Goal: Find specific page/section: Find specific page/section

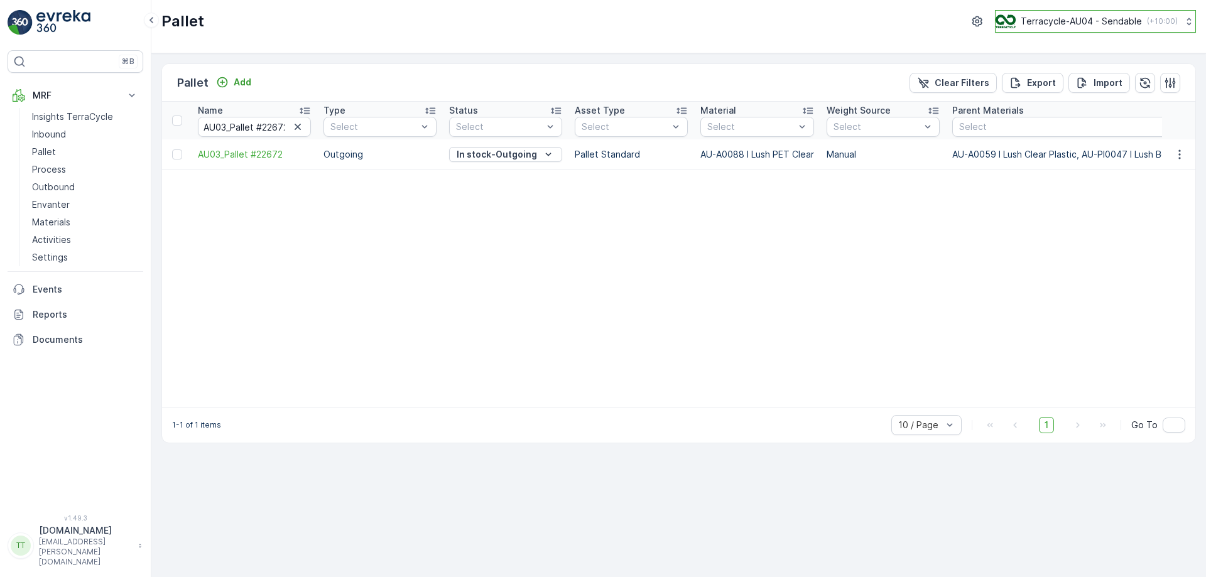
click at [1075, 26] on p "Terracycle-AU04 - Sendable" at bounding box center [1081, 21] width 121 height 13
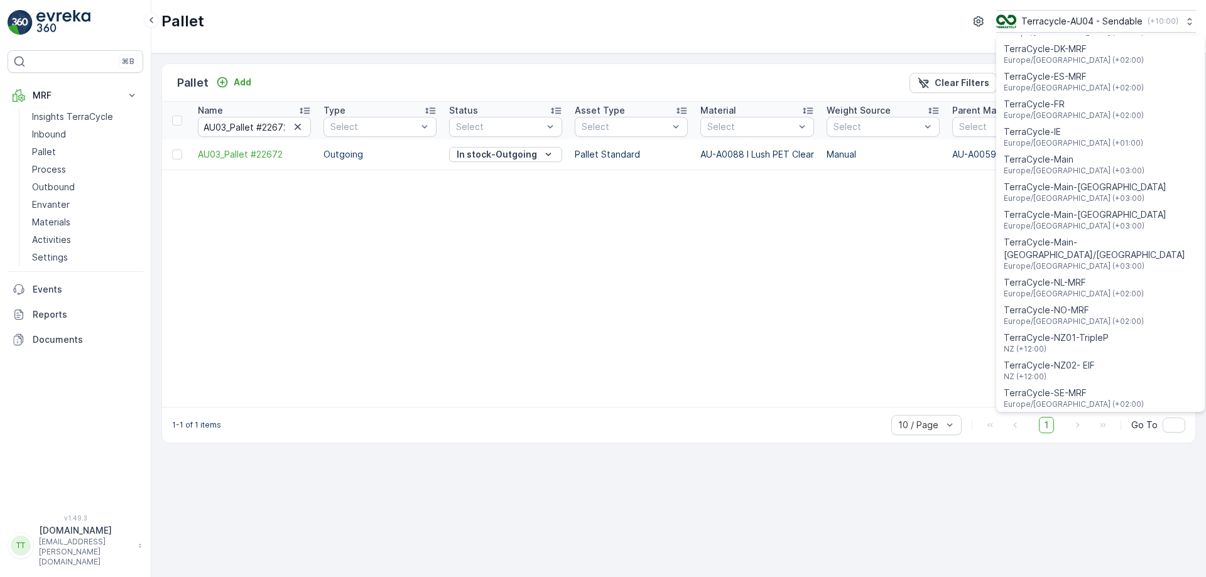
scroll to position [360, 0]
click at [1068, 344] on span "NZ (+12:00)" at bounding box center [1056, 349] width 105 height 10
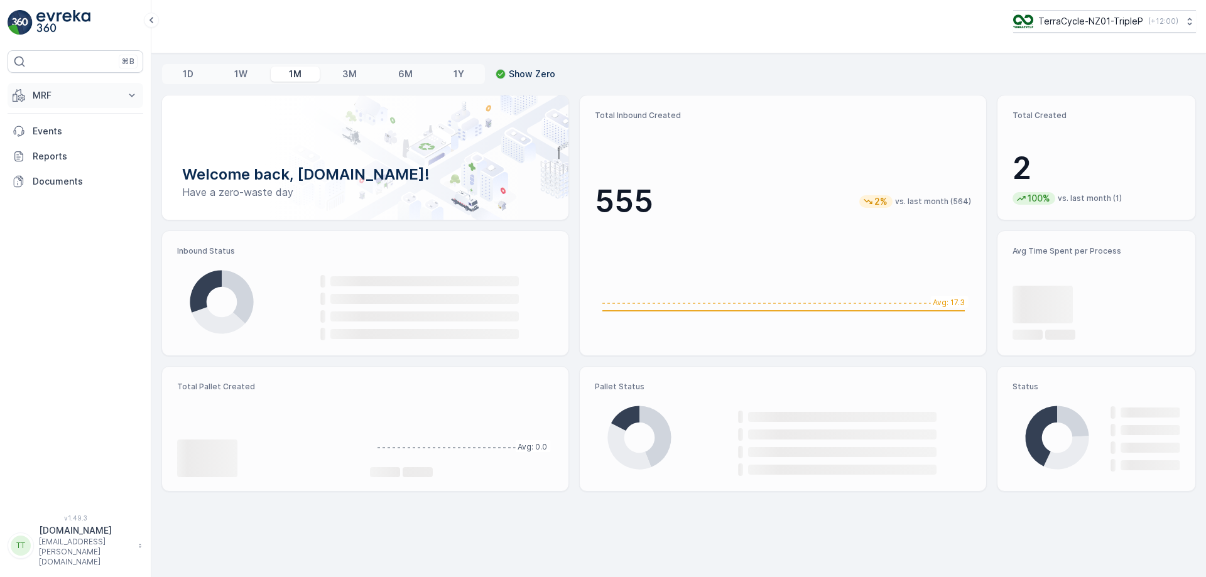
click at [93, 95] on p "MRF" at bounding box center [75, 95] width 85 height 13
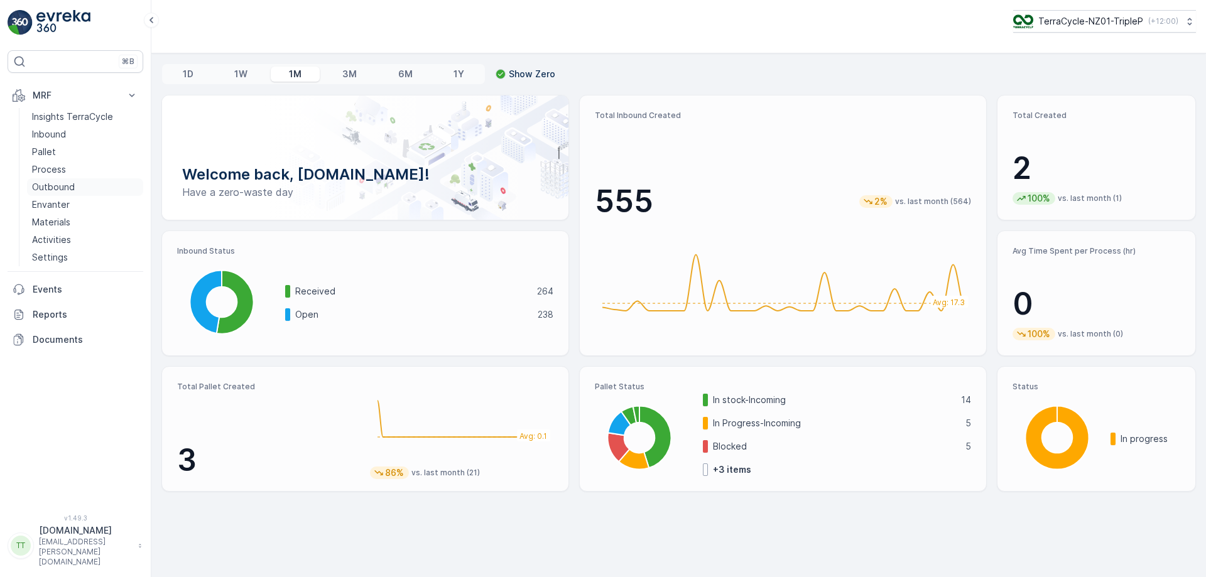
click at [60, 181] on p "Outbound" at bounding box center [53, 187] width 43 height 13
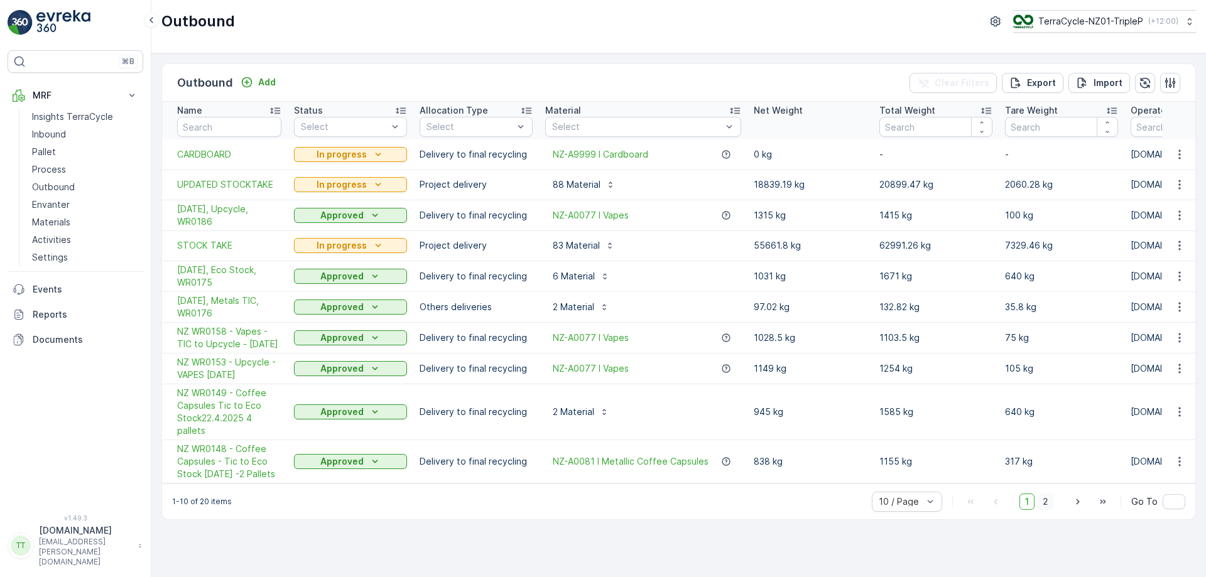
click at [1049, 510] on span "2" at bounding box center [1045, 502] width 17 height 16
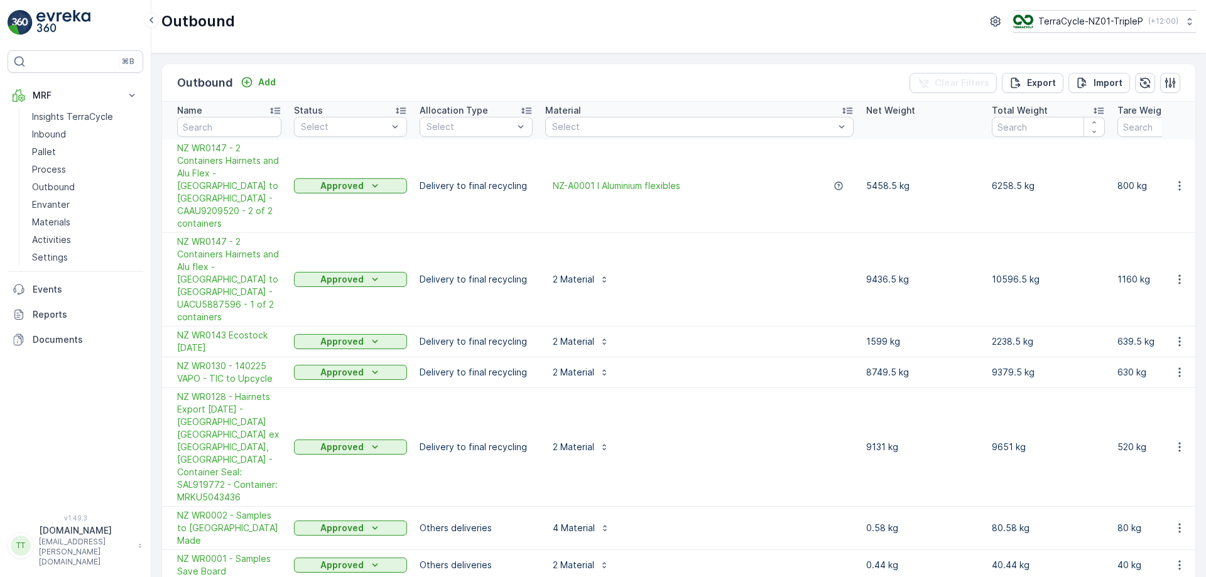
scroll to position [73, 0]
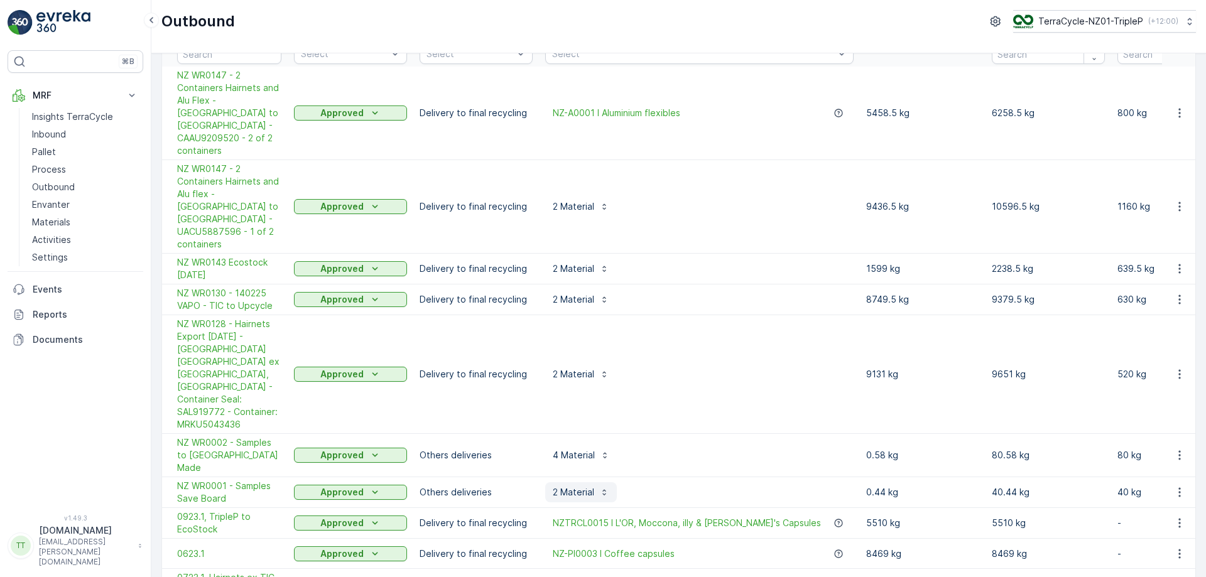
click at [589, 482] on button "2 Material" at bounding box center [581, 492] width 72 height 20
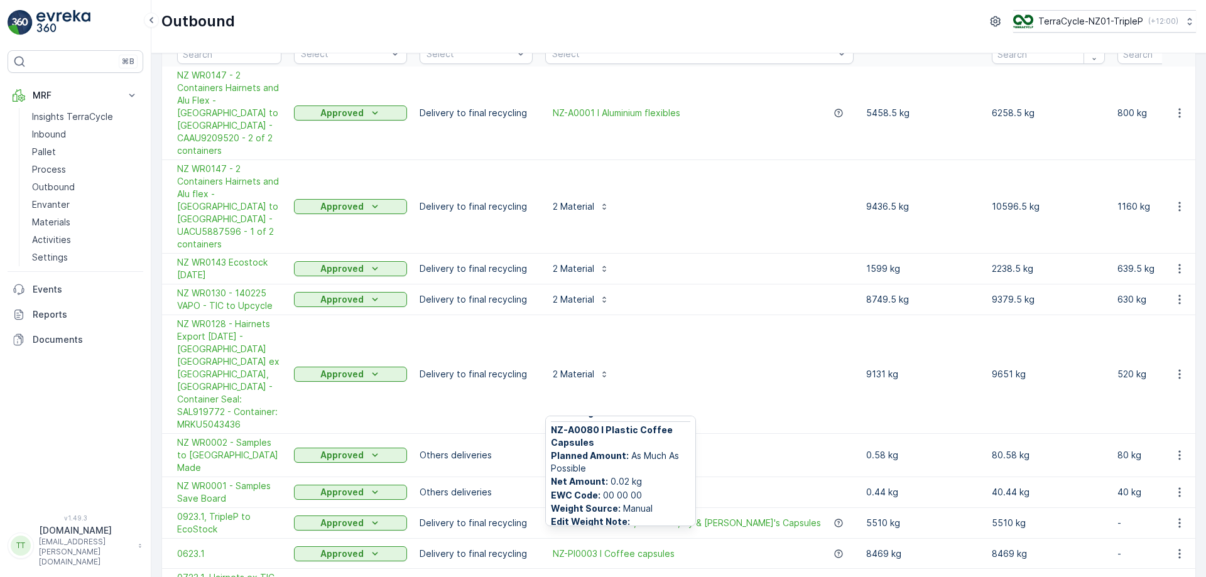
scroll to position [114, 0]
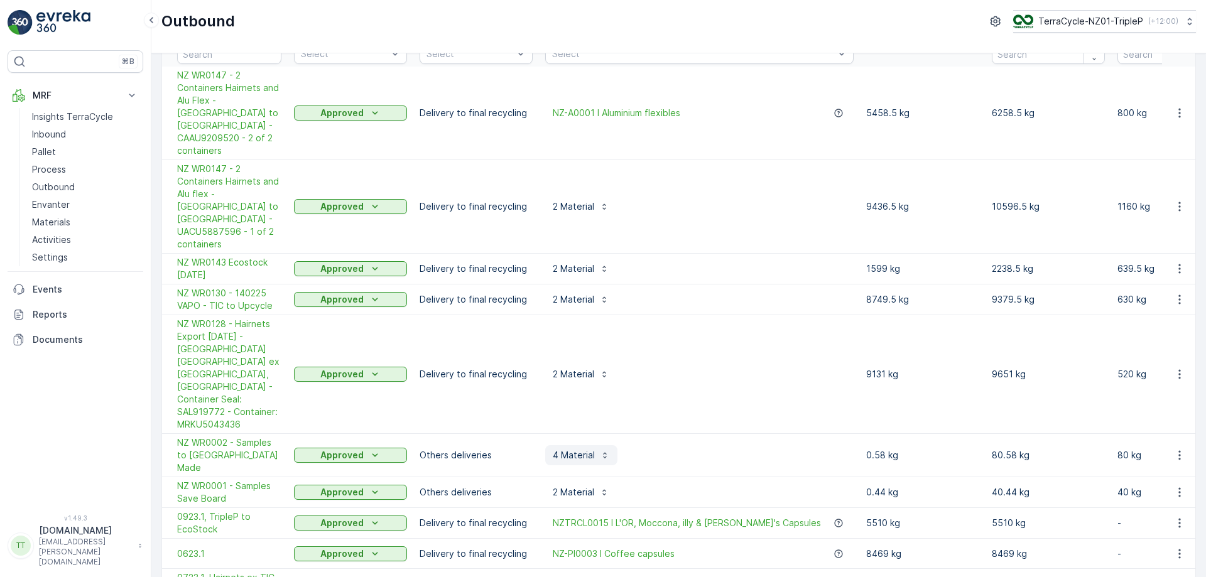
click at [591, 449] on p "4 Material" at bounding box center [574, 455] width 42 height 13
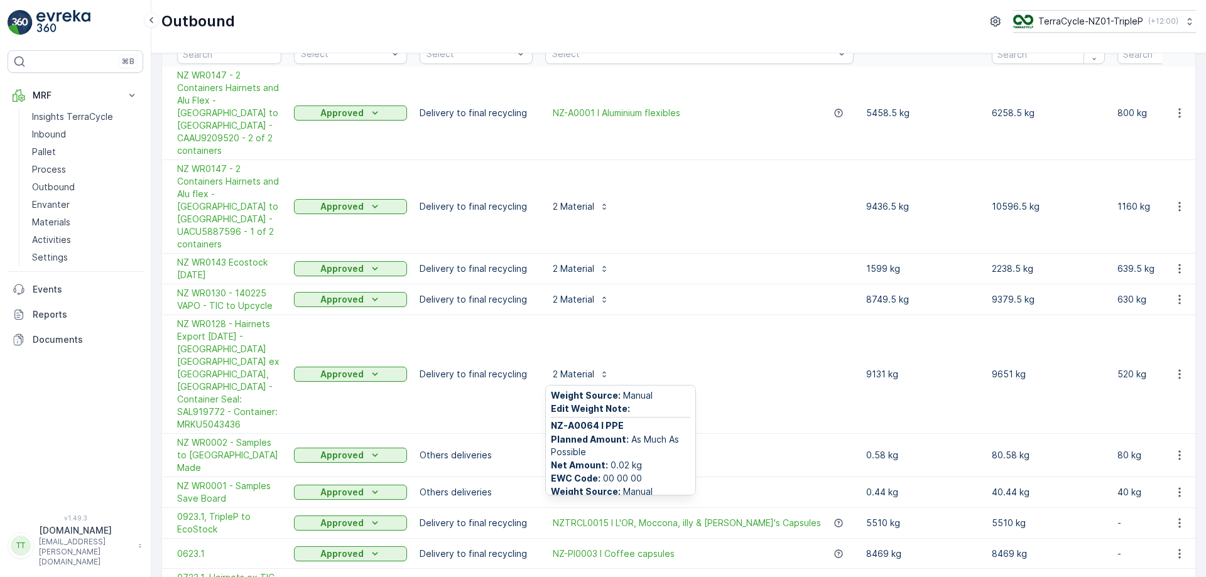
scroll to position [308, 0]
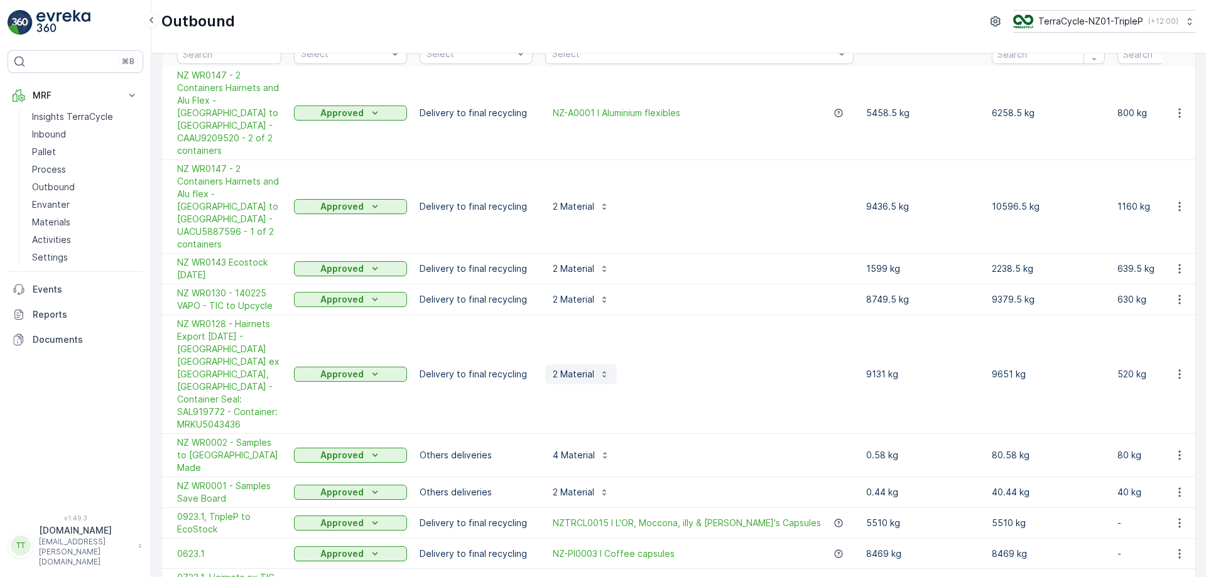
click at [583, 364] on button "2 Material" at bounding box center [581, 374] width 72 height 20
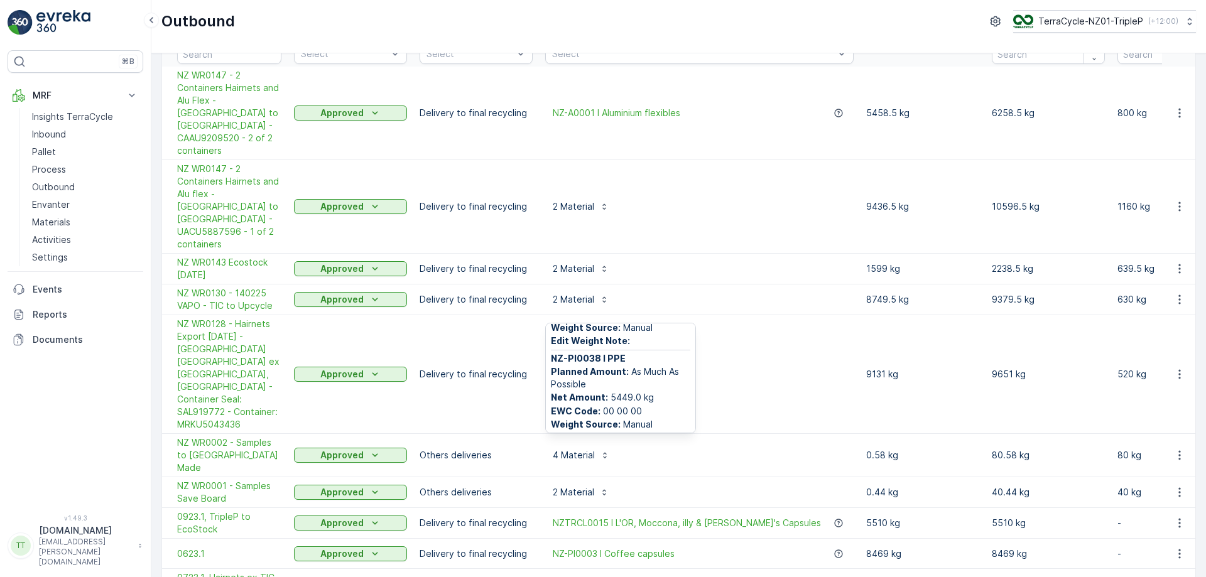
scroll to position [89, 0]
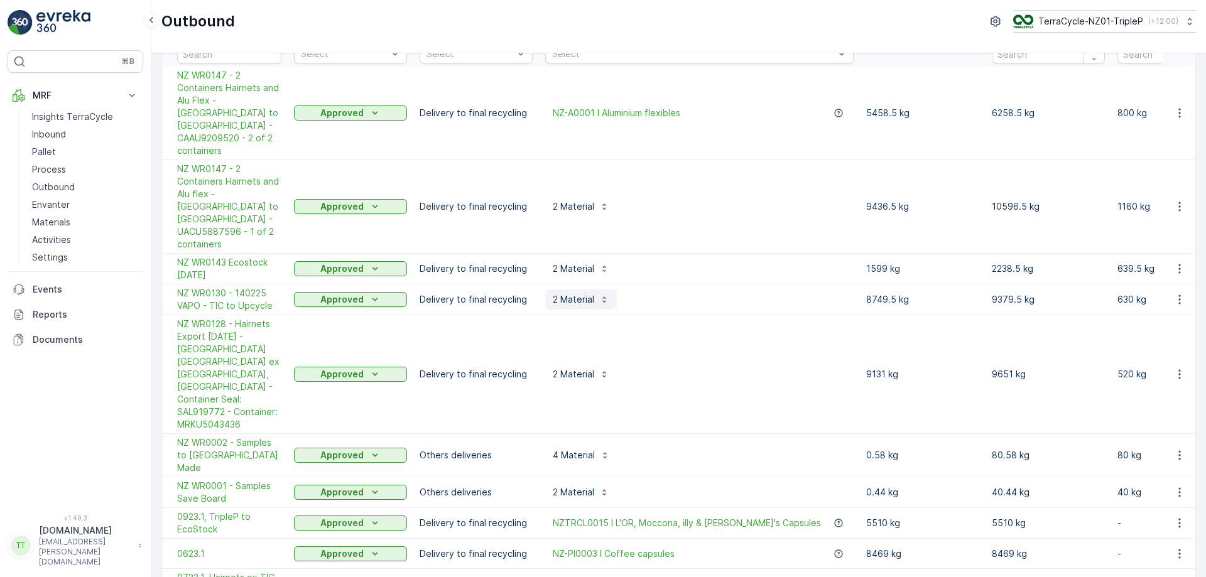
click at [597, 293] on div "2 Material" at bounding box center [581, 299] width 57 height 13
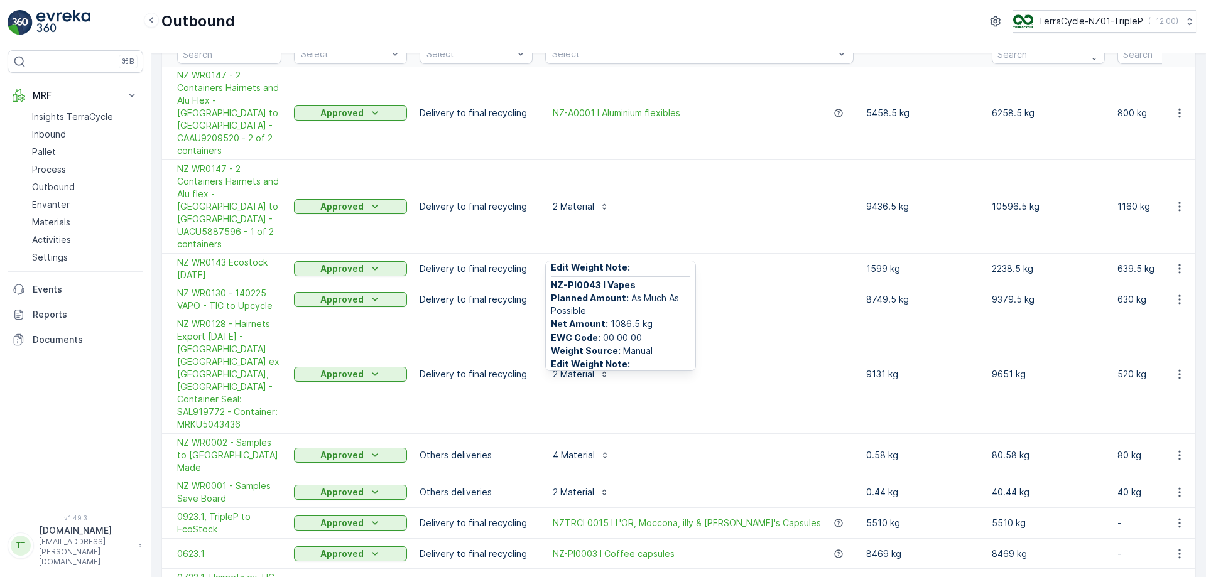
scroll to position [85, 0]
click at [594, 263] on div "2 Material" at bounding box center [581, 269] width 57 height 13
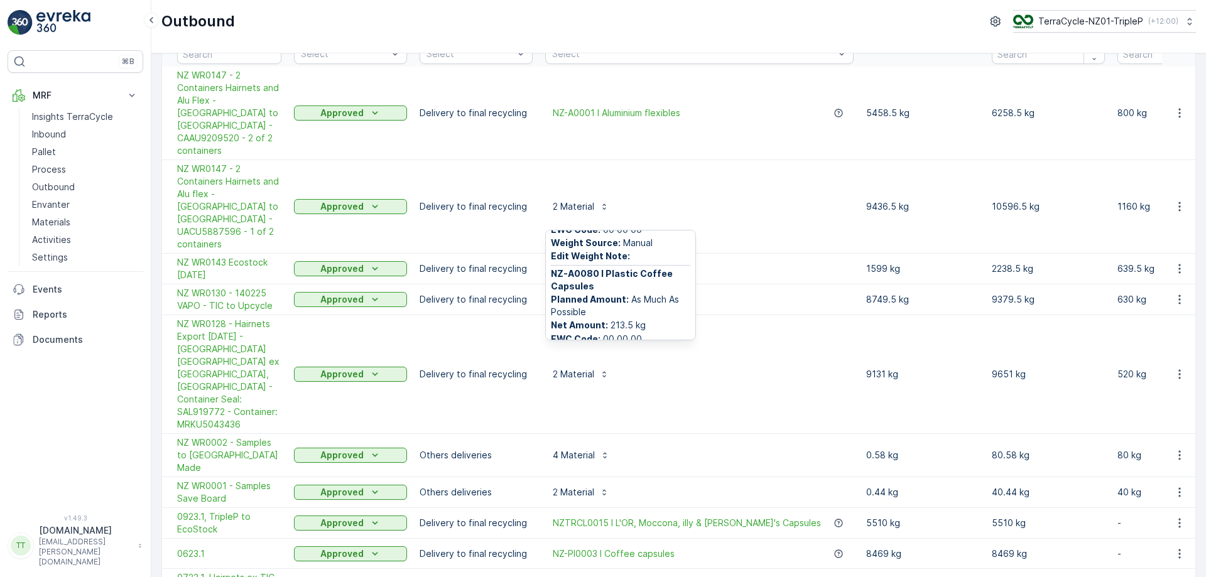
scroll to position [114, 0]
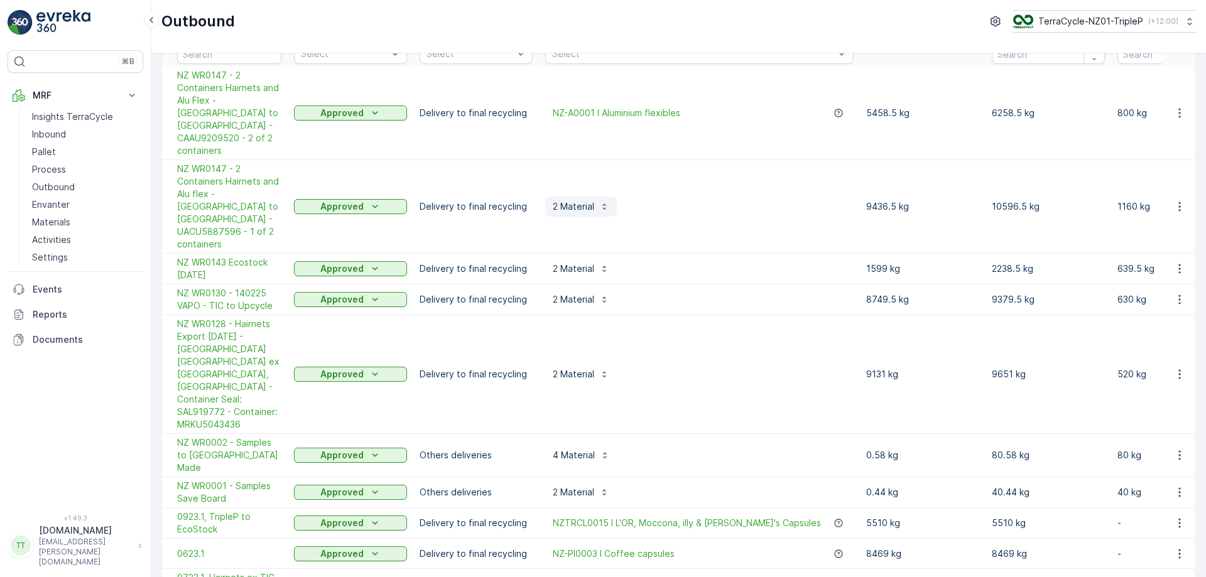
click at [570, 200] on p "2 Material" at bounding box center [573, 206] width 41 height 13
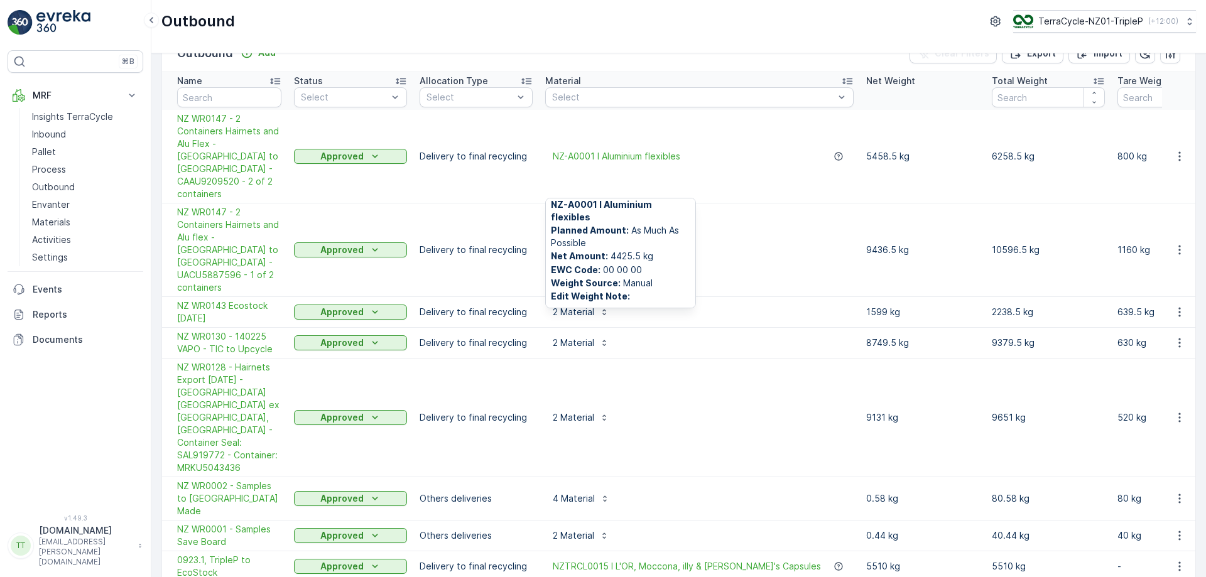
scroll to position [73, 0]
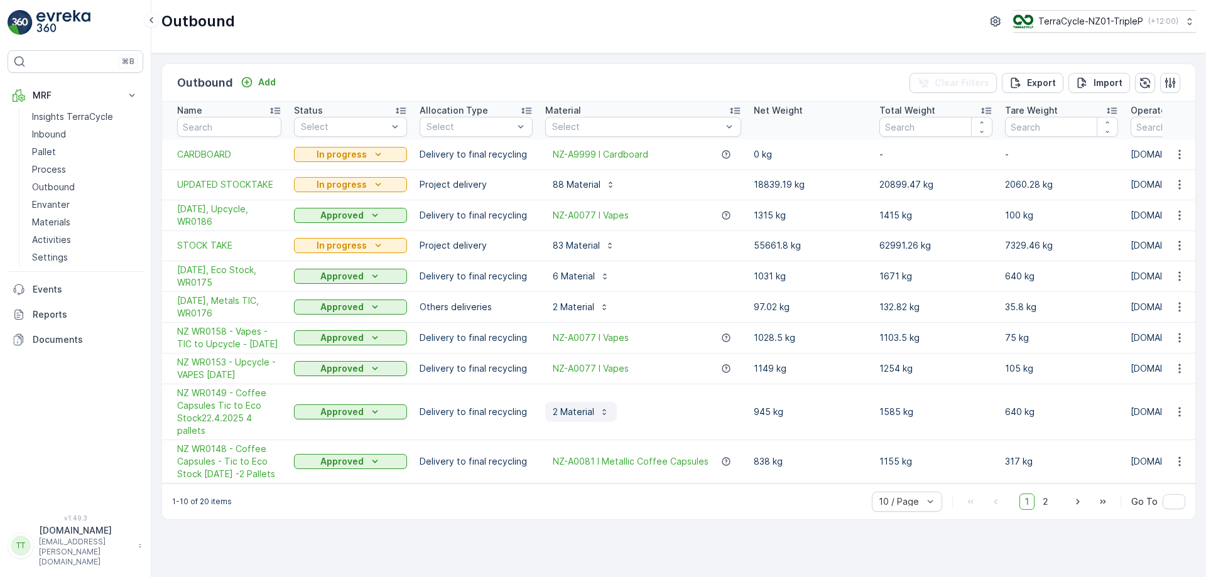
click at [575, 418] on p "2 Material" at bounding box center [573, 412] width 41 height 13
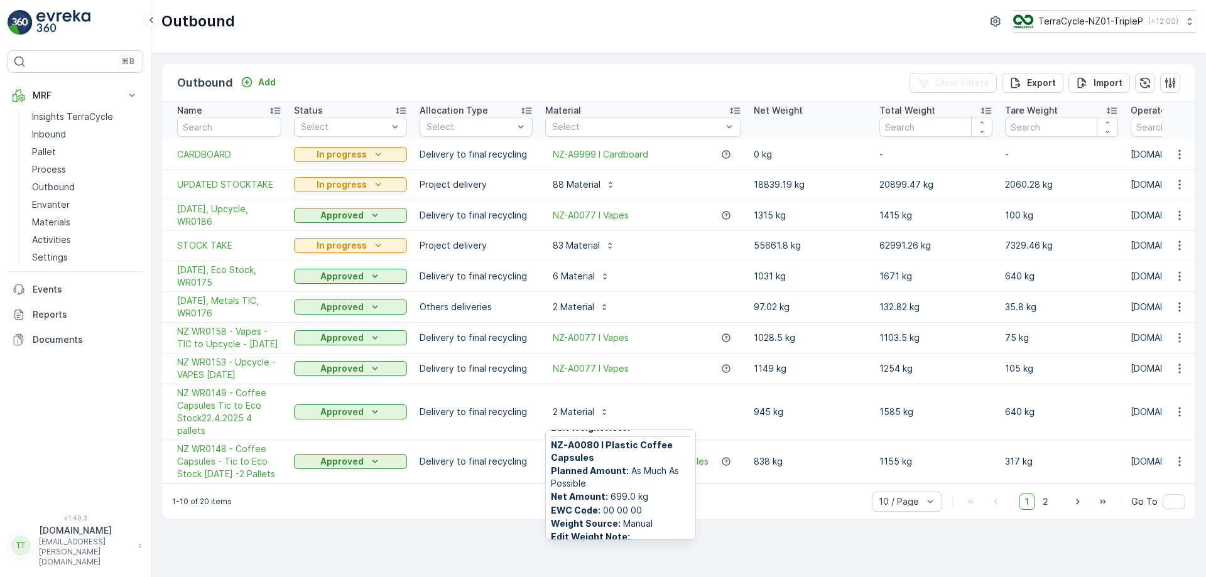
scroll to position [114, 0]
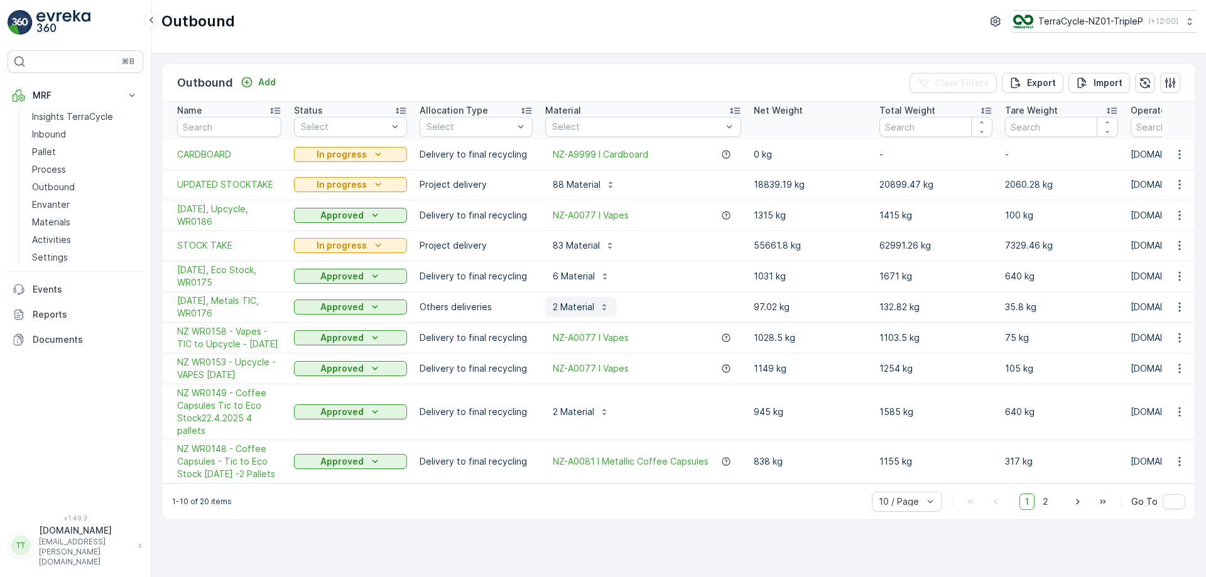
click at [584, 312] on p "2 Material" at bounding box center [573, 307] width 41 height 13
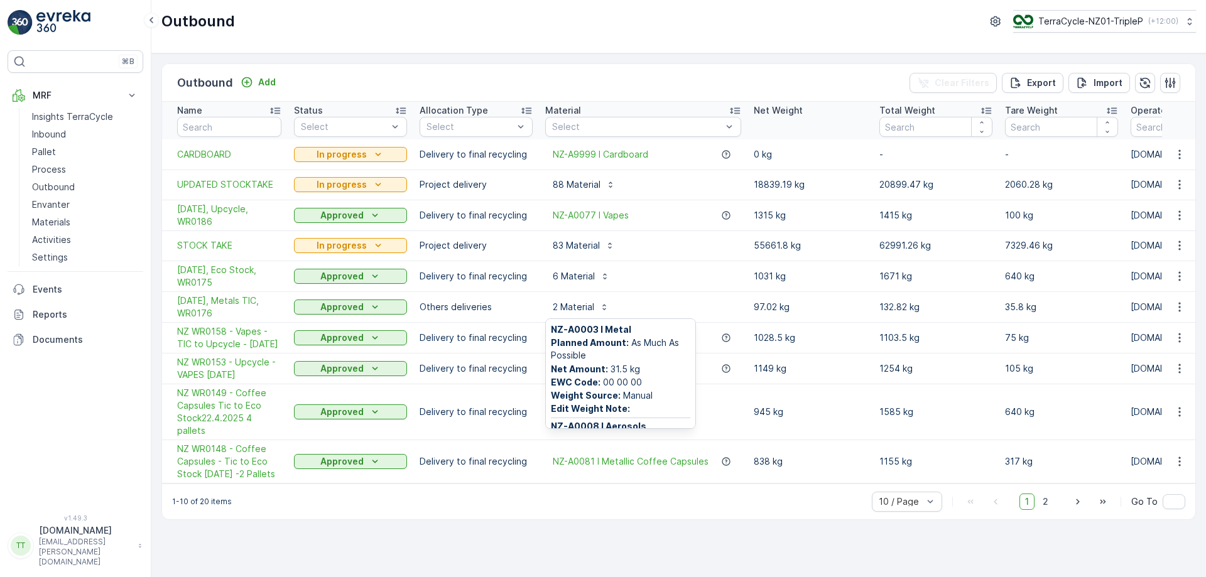
scroll to position [0, 0]
click at [232, 300] on span "[DATE], Metals TIC, WR0176" at bounding box center [229, 307] width 104 height 25
